Goal: Register for event/course

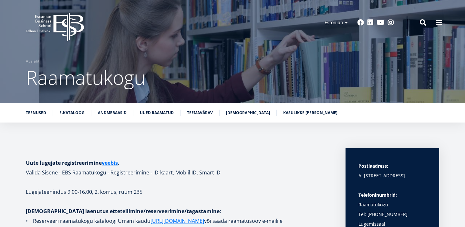
click at [55, 18] on icon at bounding box center [68, 27] width 30 height 29
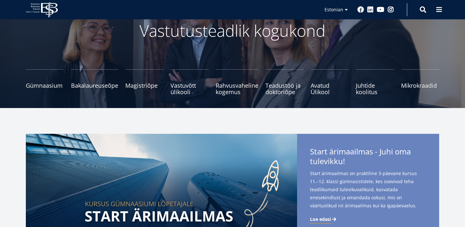
scroll to position [47, 0]
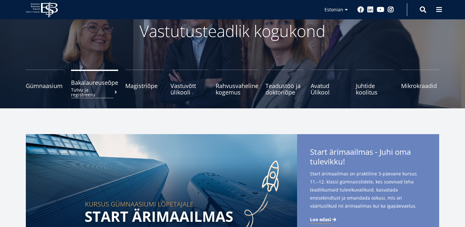
click at [109, 91] on small "Tutvu ja registreeru" at bounding box center [94, 93] width 47 height 10
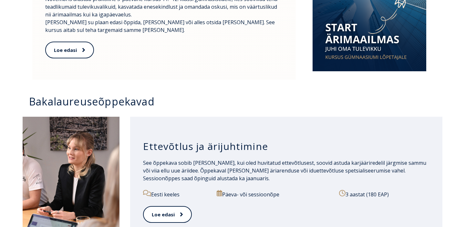
scroll to position [382, 0]
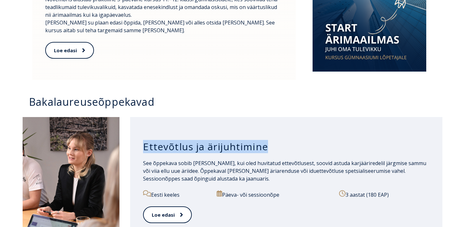
drag, startPoint x: 143, startPoint y: 145, endPoint x: 277, endPoint y: 142, distance: 134.1
click at [277, 143] on h3 "Ettevõtlus ja ärijuhtimine" at bounding box center [286, 147] width 287 height 12
